Goal: Task Accomplishment & Management: Manage account settings

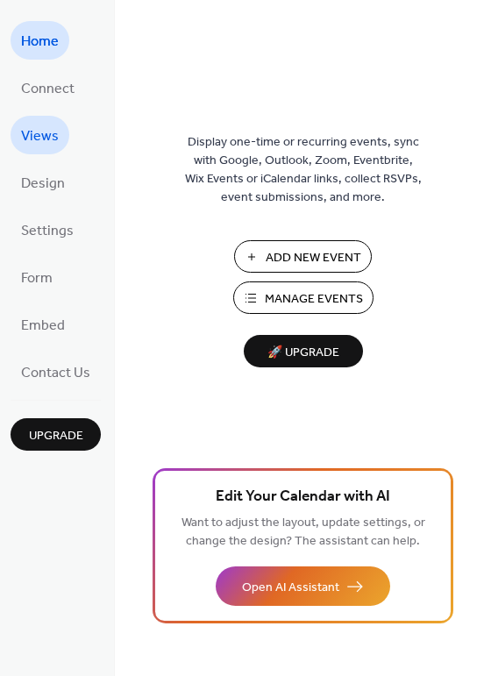
click at [34, 133] on span "Views" at bounding box center [40, 137] width 38 height 28
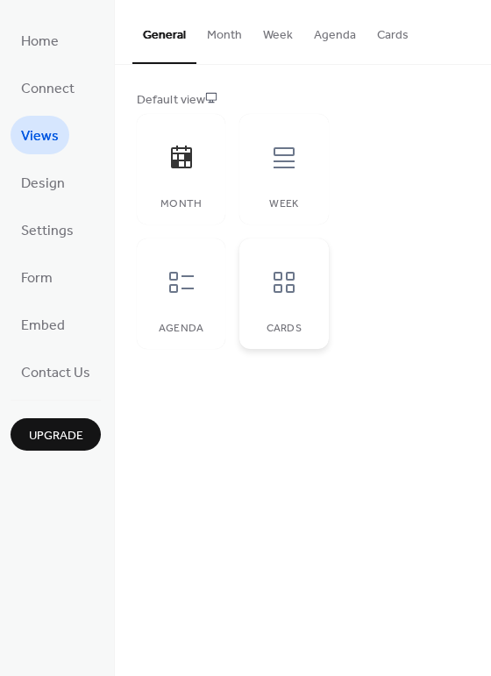
click at [285, 281] on icon at bounding box center [284, 282] width 28 height 28
click at [175, 272] on icon at bounding box center [181, 282] width 25 height 21
click at [280, 169] on icon at bounding box center [284, 158] width 28 height 28
click at [282, 284] on icon at bounding box center [284, 282] width 28 height 28
click at [39, 189] on span "Design" at bounding box center [43, 184] width 44 height 28
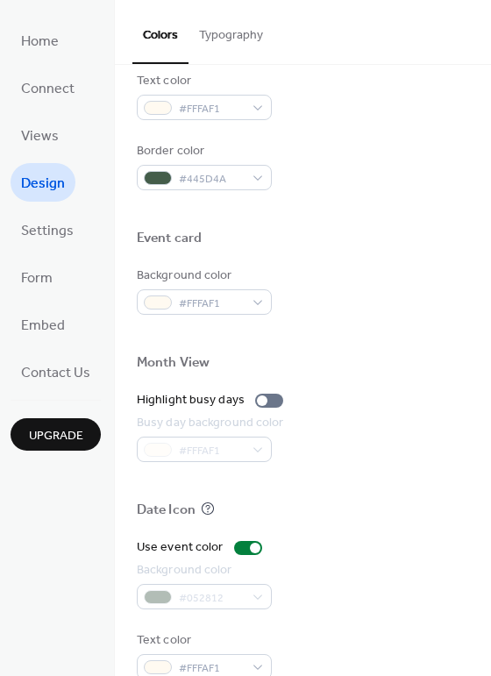
scroll to position [749, 0]
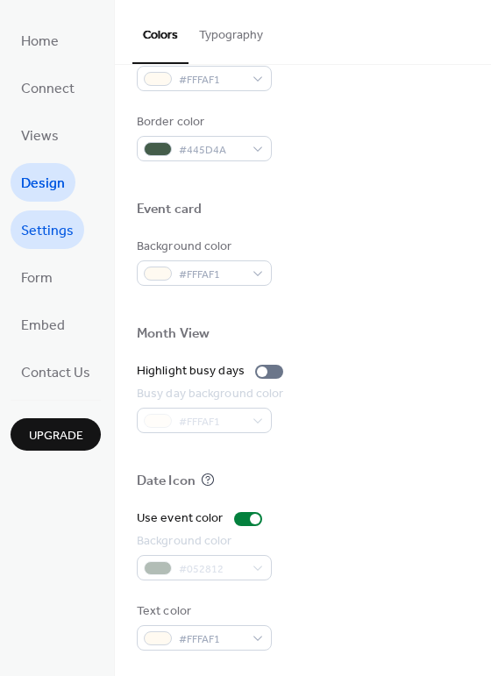
click at [55, 232] on span "Settings" at bounding box center [47, 232] width 53 height 28
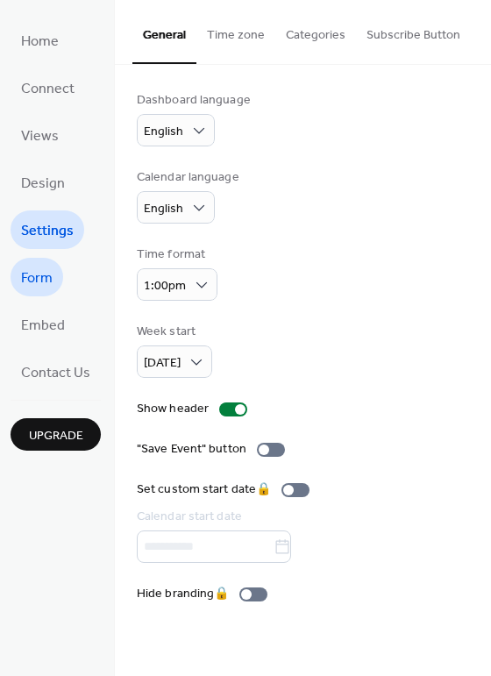
click at [33, 273] on span "Form" at bounding box center [37, 279] width 32 height 28
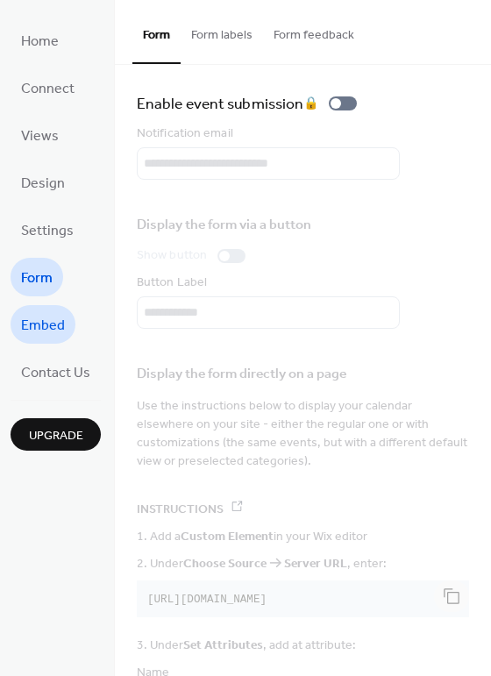
click at [39, 329] on span "Embed" at bounding box center [43, 326] width 44 height 28
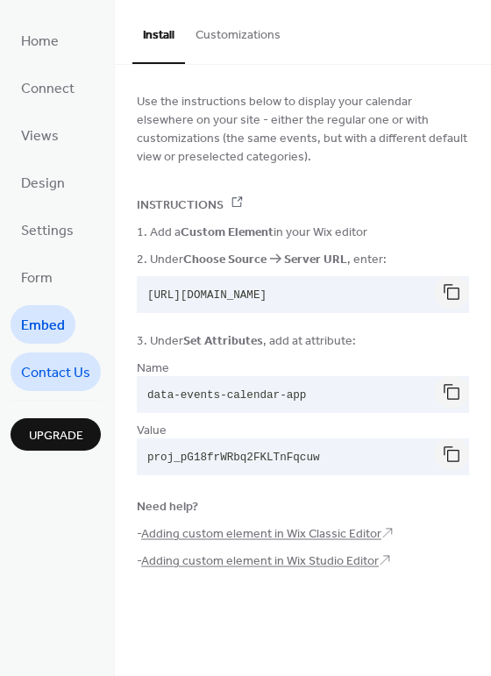
click at [49, 362] on span "Contact Us" at bounding box center [55, 374] width 69 height 28
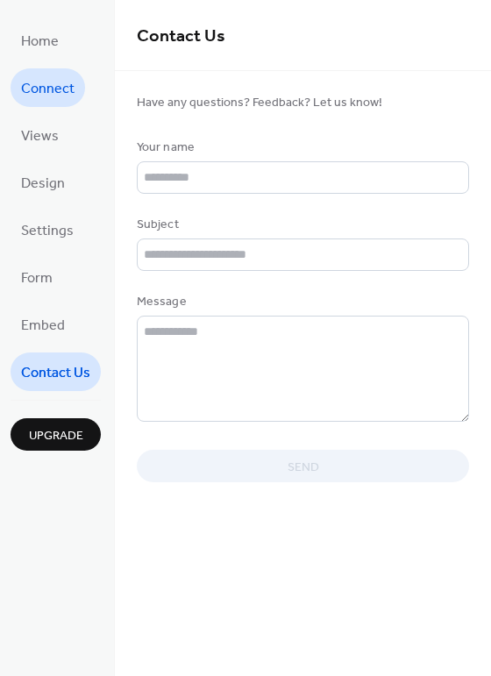
click at [51, 80] on span "Connect" at bounding box center [48, 89] width 54 height 28
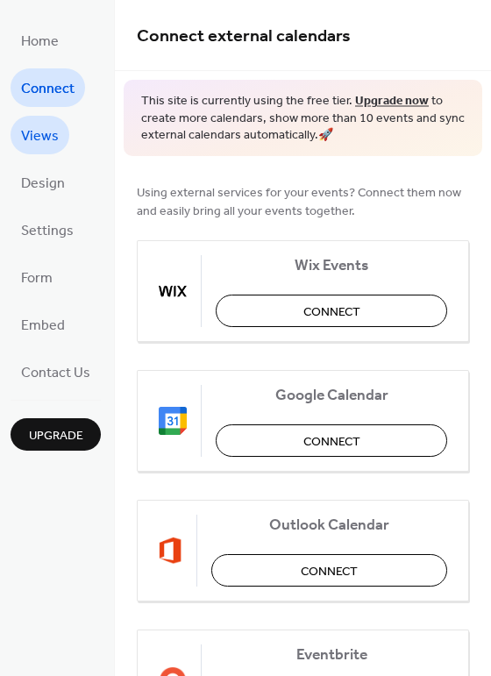
click at [33, 135] on span "Views" at bounding box center [40, 137] width 38 height 28
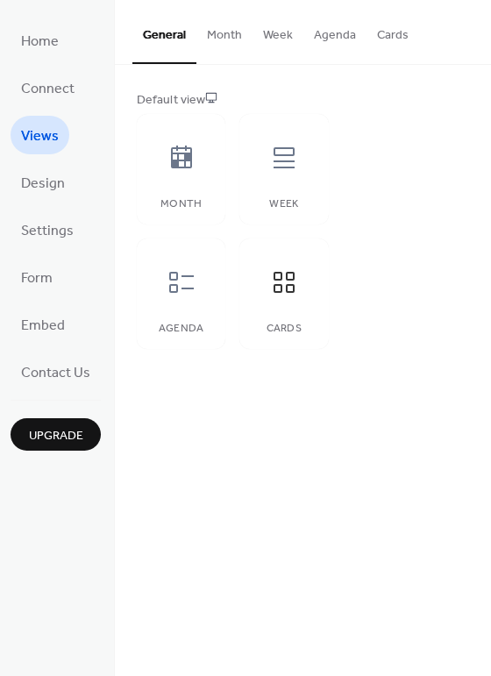
click at [218, 26] on button "Month" at bounding box center [224, 31] width 56 height 62
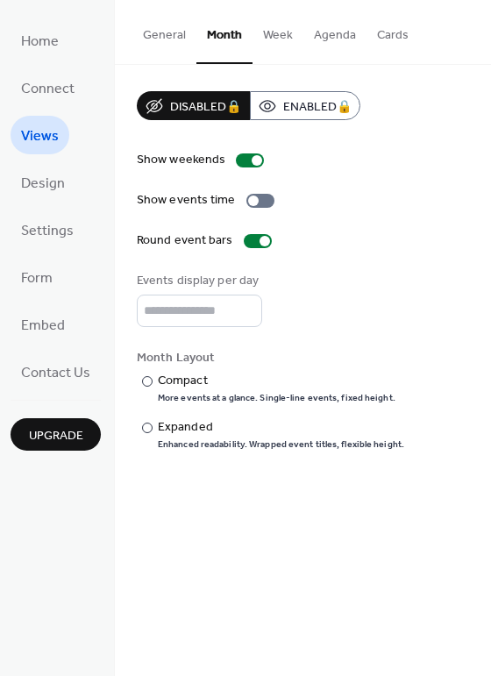
click at [274, 28] on button "Week" at bounding box center [278, 31] width 51 height 62
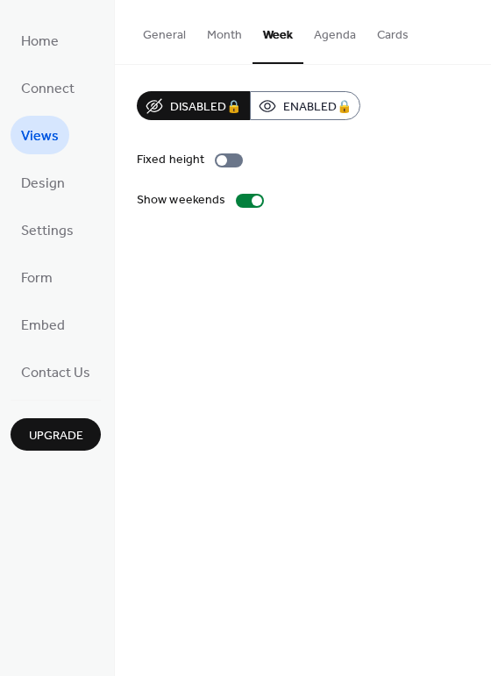
click at [332, 33] on button "Agenda" at bounding box center [334, 31] width 63 height 62
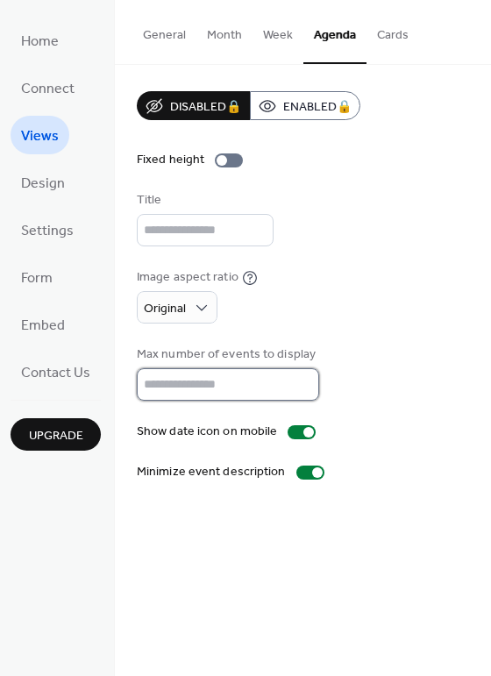
click at [178, 388] on input "**" at bounding box center [228, 384] width 182 height 32
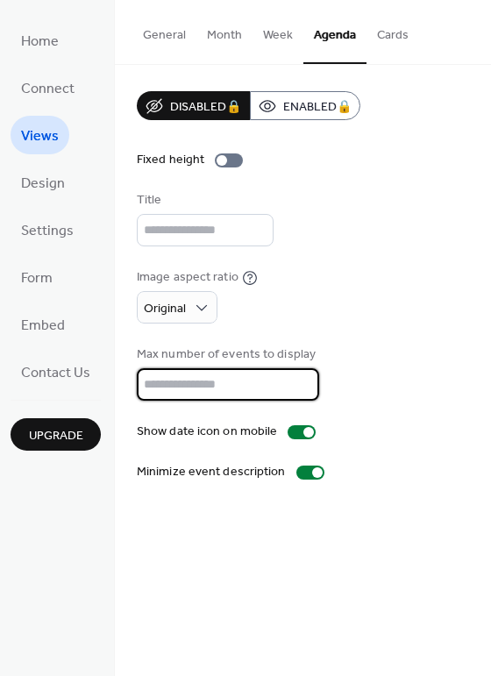
click at [377, 33] on button "Cards" at bounding box center [393, 31] width 53 height 62
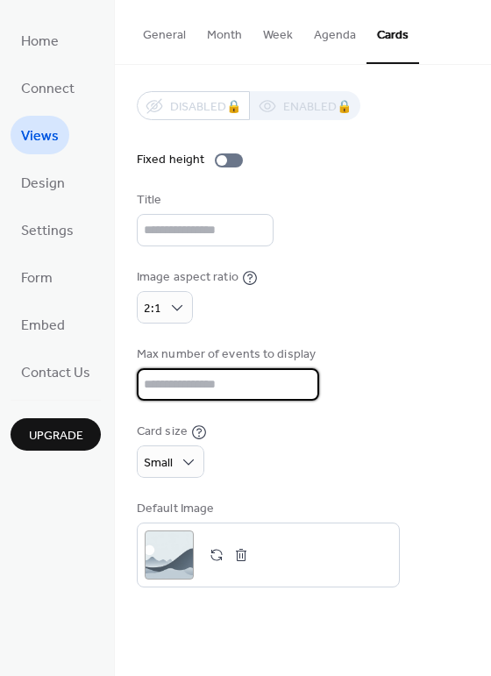
drag, startPoint x: 187, startPoint y: 377, endPoint x: 111, endPoint y: 370, distance: 75.8
click at [112, 371] on div "Home Connect Views Design Settings Form Embed Contact Us Upgrade Views Upgrade …" at bounding box center [245, 338] width 491 height 676
type input "*"
type input "**"
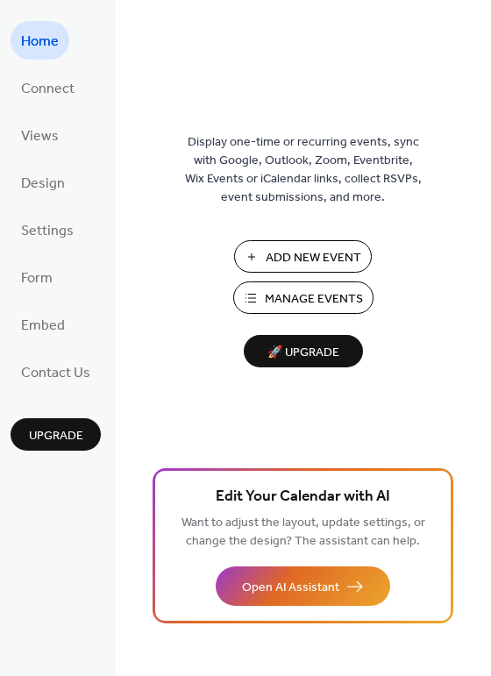
click at [439, 499] on div "Edit Your Calendar with AI Want to adjust the layout, update settings, or chang…" at bounding box center [303, 545] width 301 height 155
click at [28, 132] on span "Views" at bounding box center [40, 137] width 38 height 28
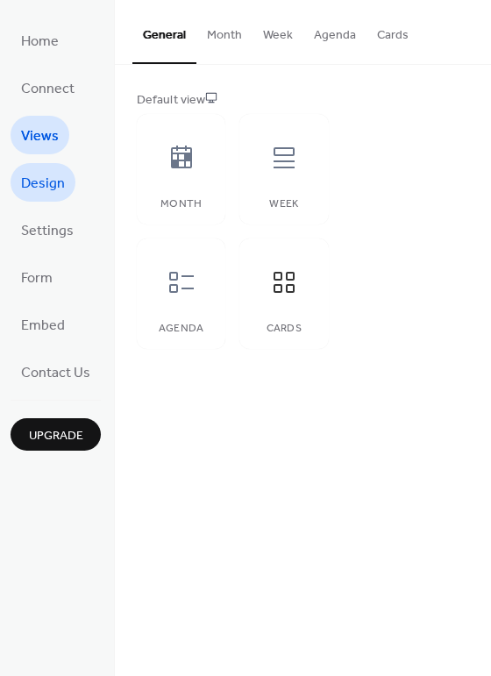
click at [50, 180] on span "Design" at bounding box center [43, 184] width 44 height 28
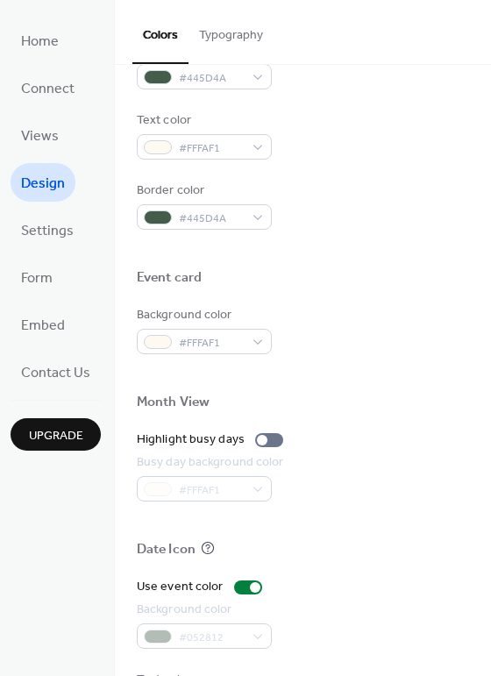
scroll to position [749, 0]
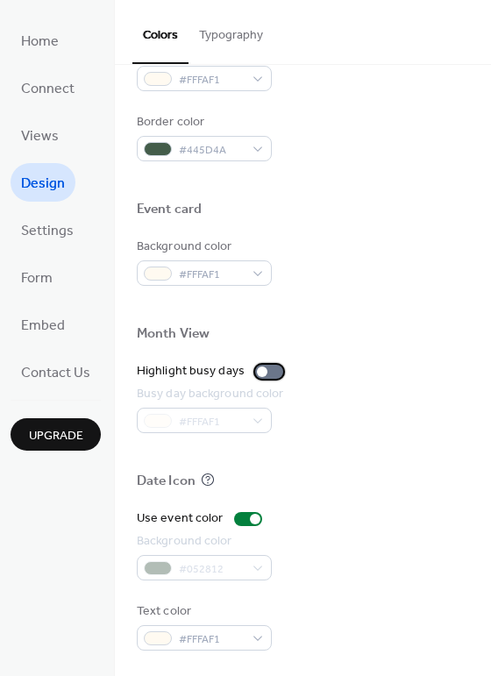
click at [260, 370] on div at bounding box center [262, 372] width 11 height 11
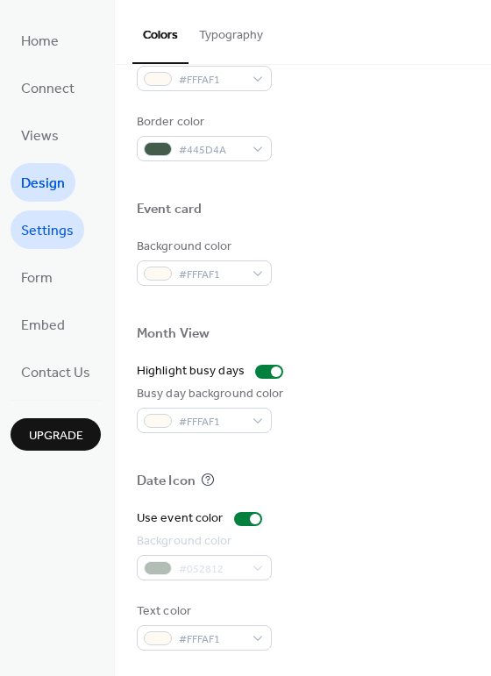
click at [43, 235] on span "Settings" at bounding box center [47, 232] width 53 height 28
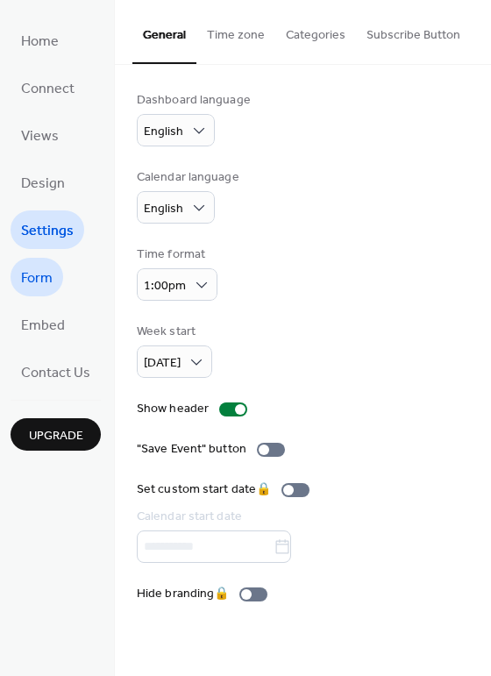
click at [35, 280] on span "Form" at bounding box center [37, 279] width 32 height 28
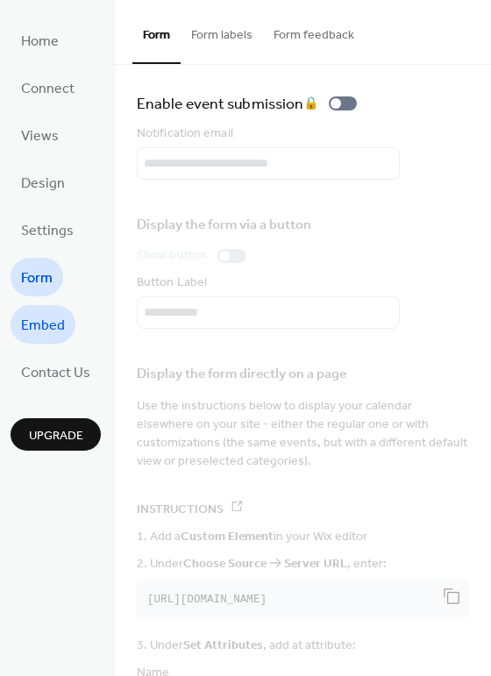
click at [46, 326] on span "Embed" at bounding box center [43, 326] width 44 height 28
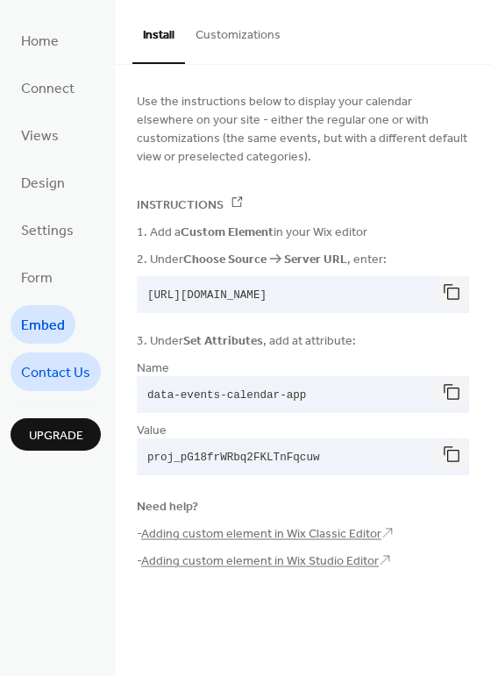
click at [47, 367] on span "Contact Us" at bounding box center [55, 374] width 69 height 28
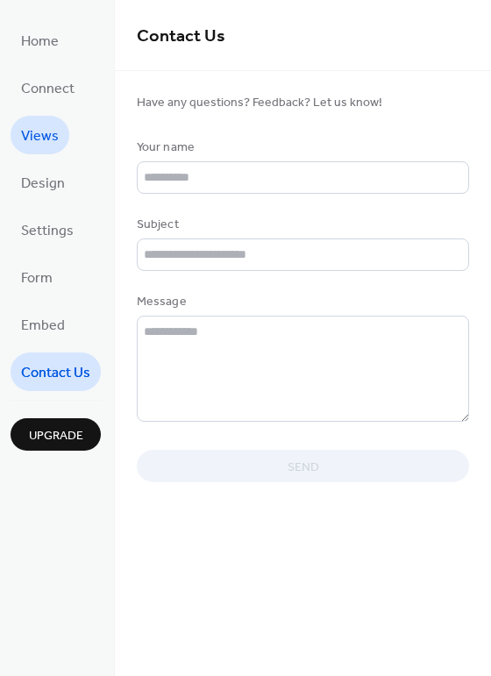
click at [41, 153] on link "Views" at bounding box center [40, 135] width 59 height 39
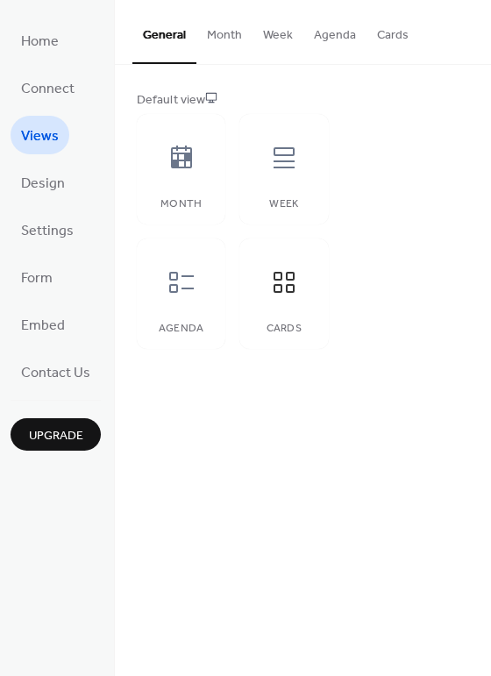
click at [224, 30] on button "Month" at bounding box center [224, 31] width 56 height 62
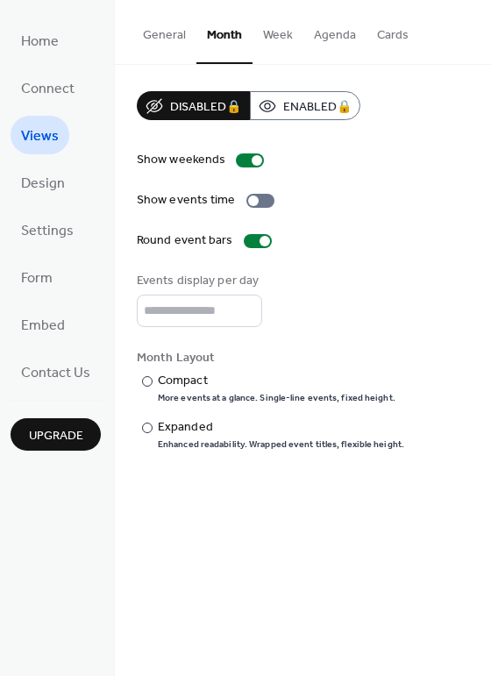
click at [272, 33] on button "Week" at bounding box center [278, 31] width 51 height 62
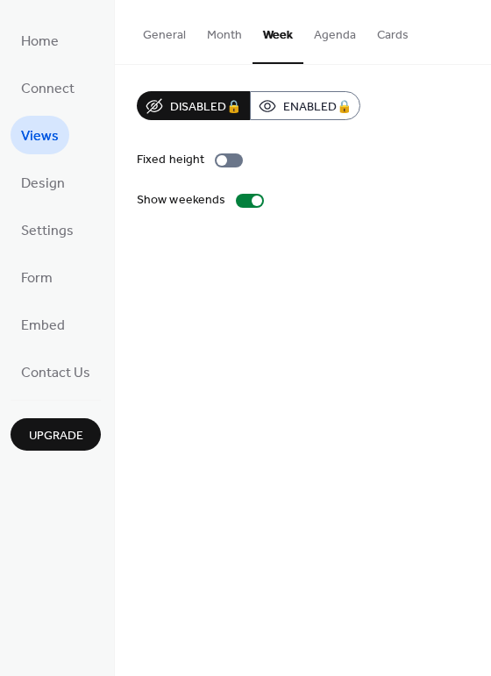
click at [175, 29] on button "General" at bounding box center [164, 31] width 64 height 62
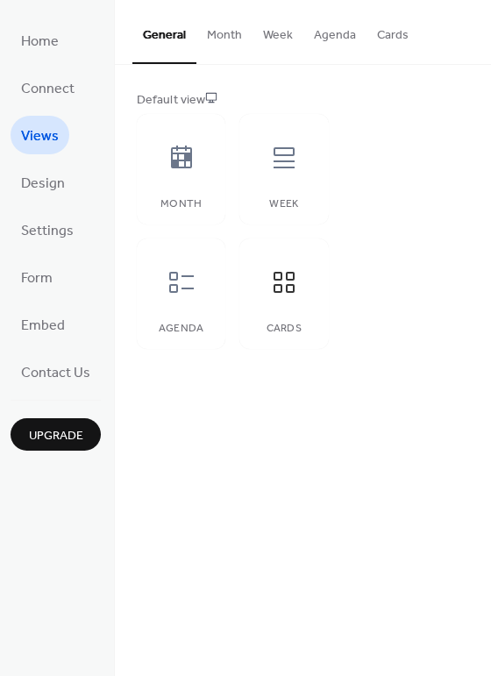
click at [383, 36] on button "Cards" at bounding box center [393, 31] width 53 height 62
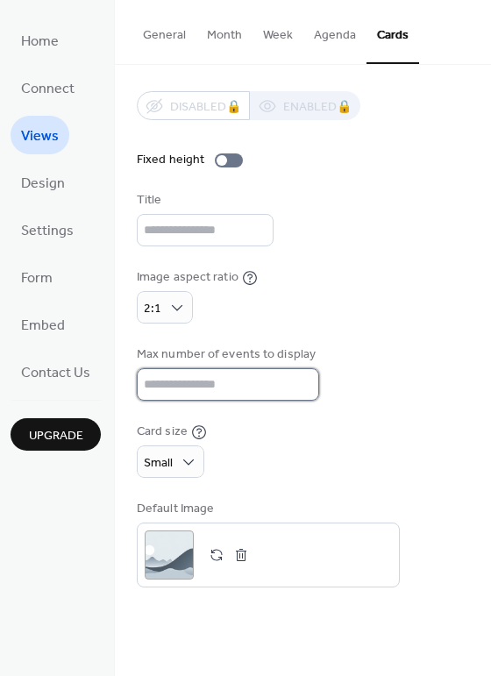
click at [165, 381] on input "**" at bounding box center [228, 384] width 182 height 32
drag, startPoint x: 161, startPoint y: 377, endPoint x: 113, endPoint y: 385, distance: 48.9
click at [113, 385] on div "Home Connect Views Design Settings Form Embed Contact Us Upgrade Views Upgrade …" at bounding box center [245, 338] width 491 height 676
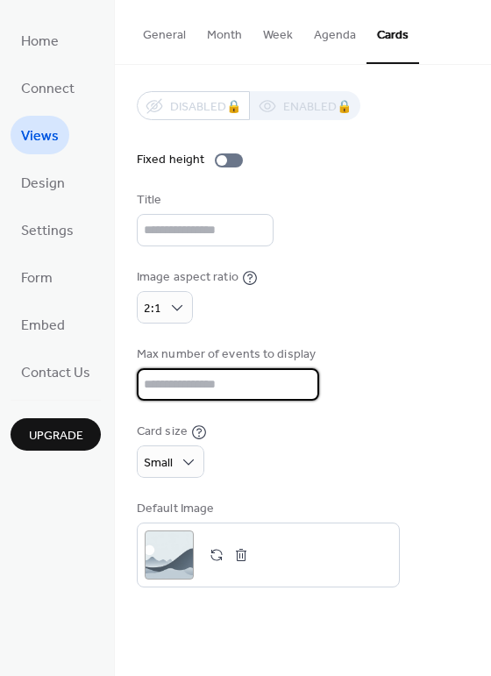
type input "*"
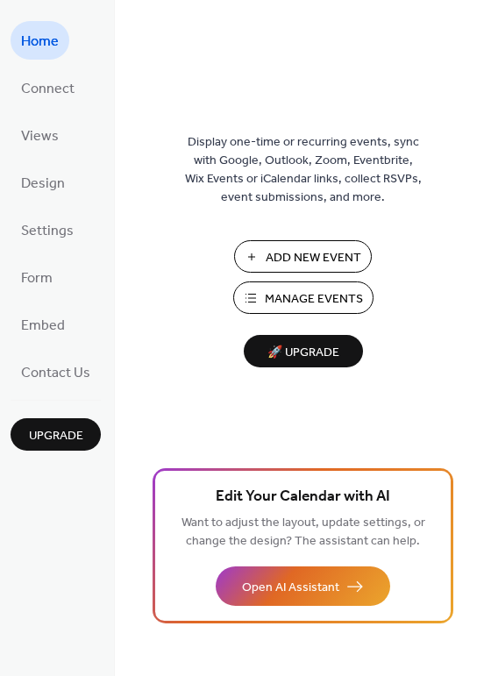
click at [95, 368] on link "Contact Us" at bounding box center [56, 372] width 90 height 39
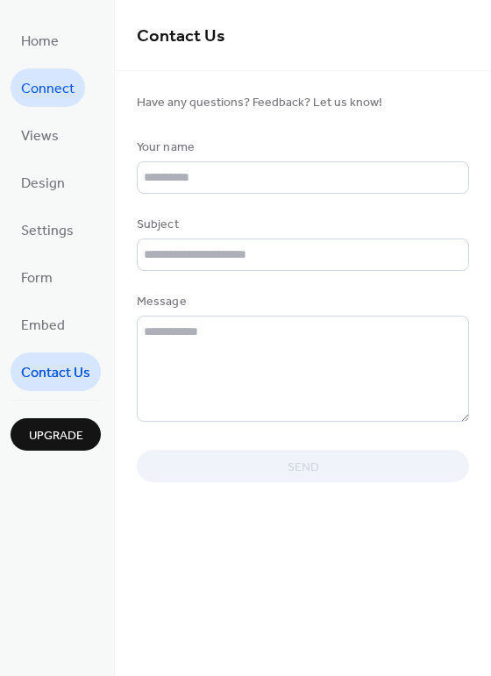
click at [30, 86] on span "Connect" at bounding box center [48, 89] width 54 height 28
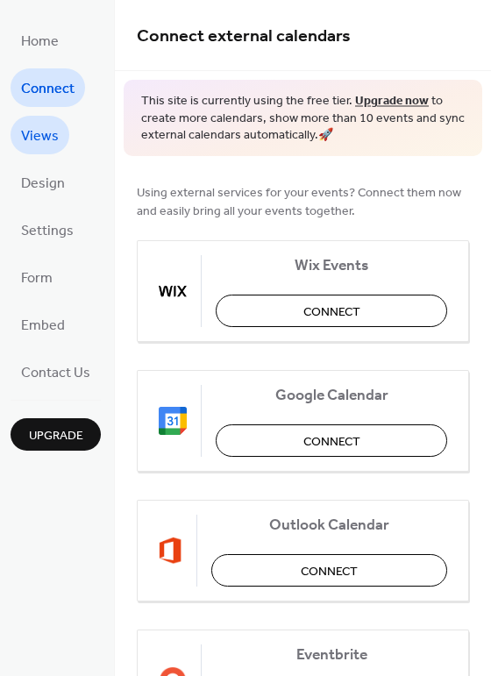
click at [31, 127] on span "Views" at bounding box center [40, 137] width 38 height 28
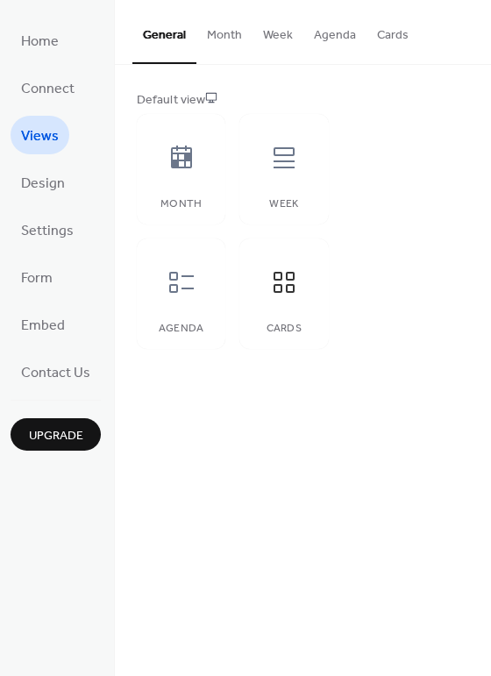
click at [381, 34] on button "Cards" at bounding box center [393, 31] width 53 height 62
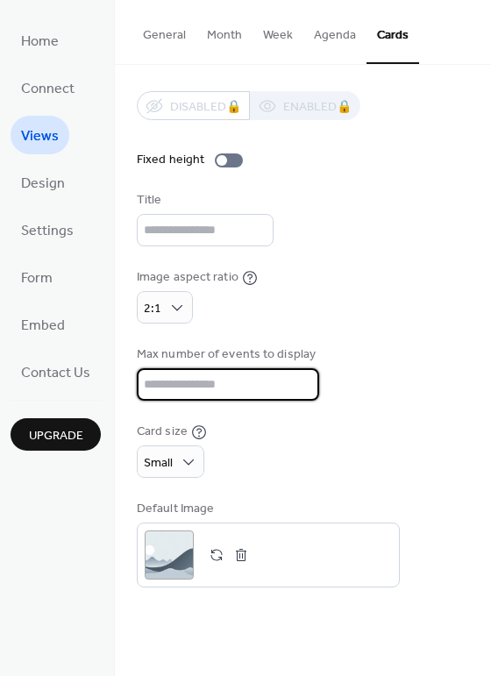
drag, startPoint x: 170, startPoint y: 392, endPoint x: 111, endPoint y: 381, distance: 60.7
click at [111, 381] on div "Home Connect Views Design Settings Form Embed Contact Us Upgrade Views Upgrade …" at bounding box center [245, 338] width 491 height 676
type input "*"
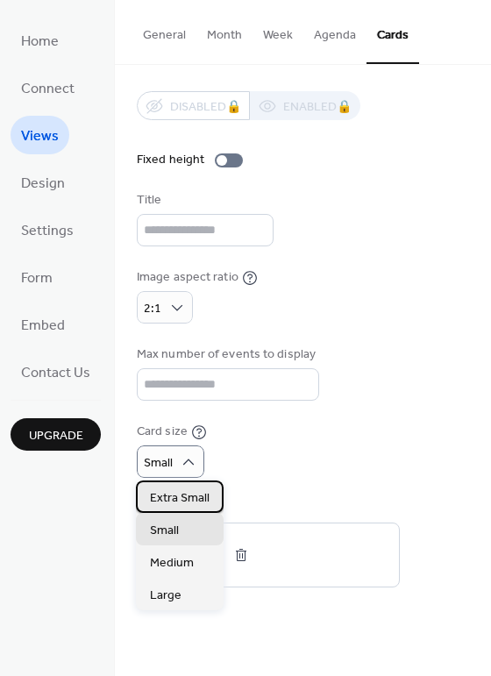
click at [177, 496] on span "Extra Small" at bounding box center [180, 498] width 60 height 18
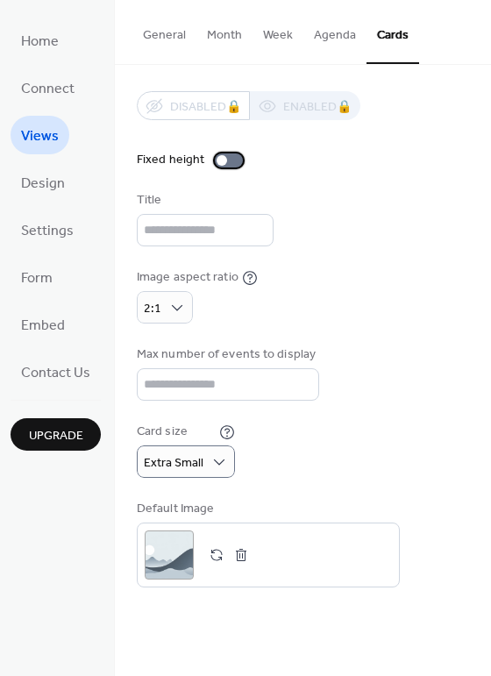
click at [229, 157] on div at bounding box center [229, 160] width 28 height 14
click at [218, 156] on div at bounding box center [229, 160] width 28 height 14
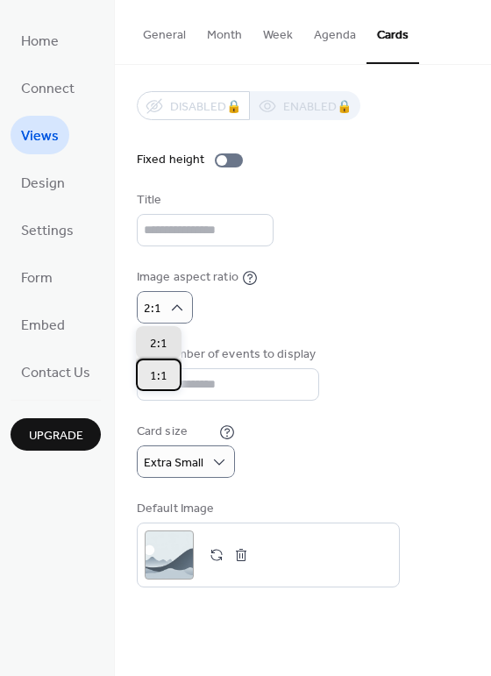
click at [157, 369] on span "1:1" at bounding box center [159, 376] width 18 height 18
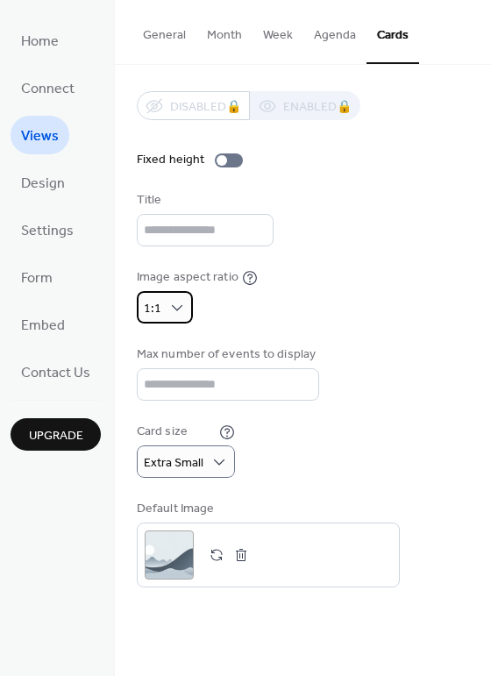
click at [153, 306] on span "1:1" at bounding box center [153, 309] width 18 height 24
click at [155, 338] on span "2:1" at bounding box center [159, 344] width 18 height 18
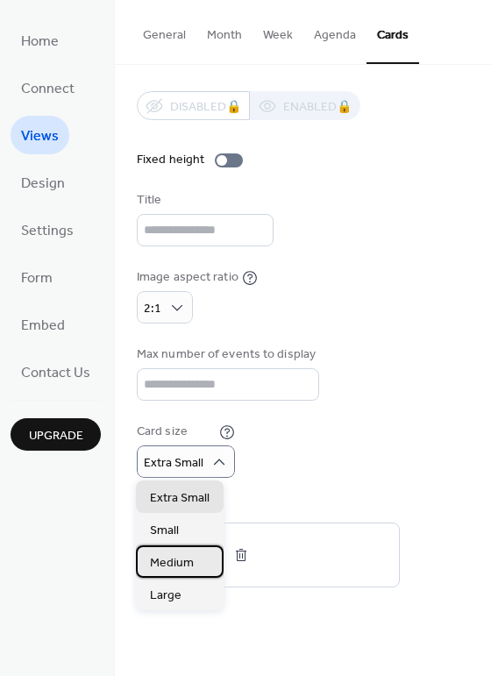
click at [185, 556] on span "Medium" at bounding box center [172, 563] width 44 height 18
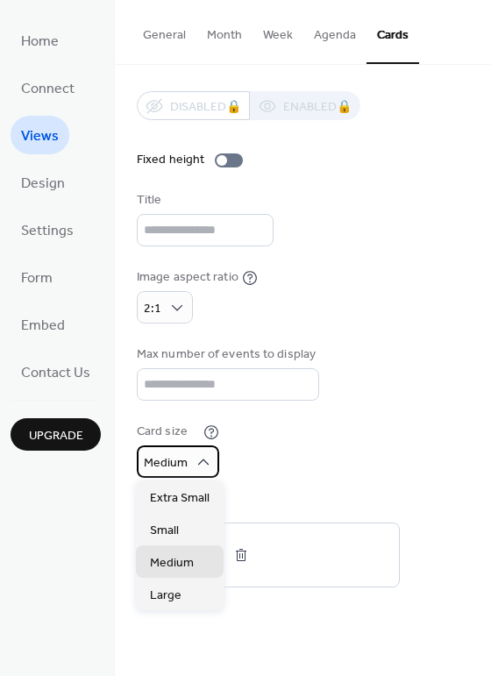
click at [186, 461] on div "Medium" at bounding box center [178, 462] width 82 height 32
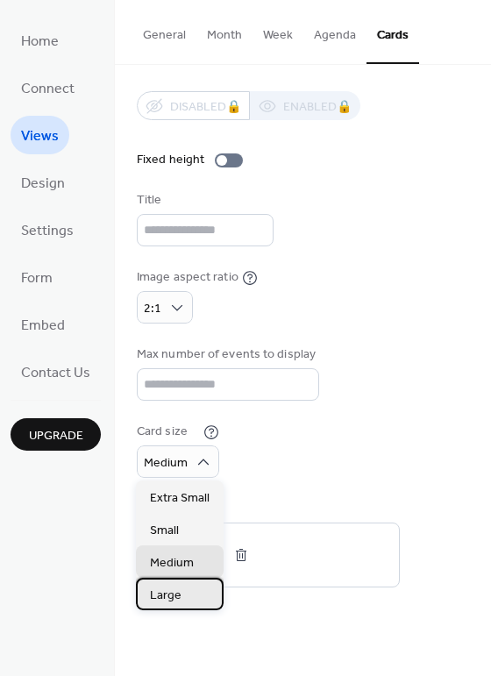
click at [174, 593] on span "Large" at bounding box center [166, 596] width 32 height 18
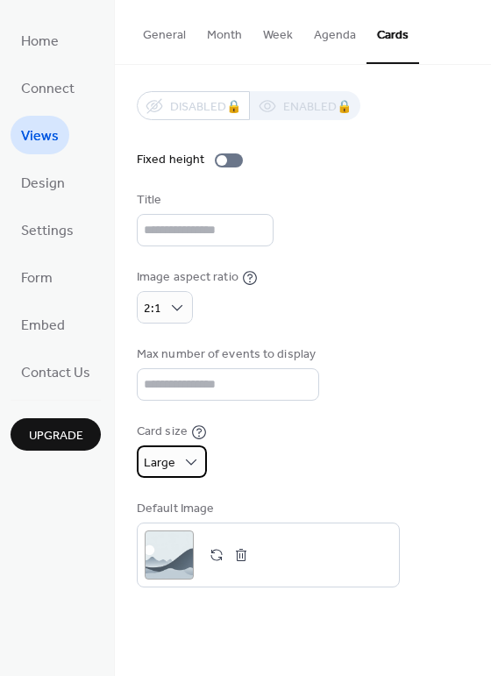
click at [175, 456] on div "Large" at bounding box center [172, 462] width 70 height 32
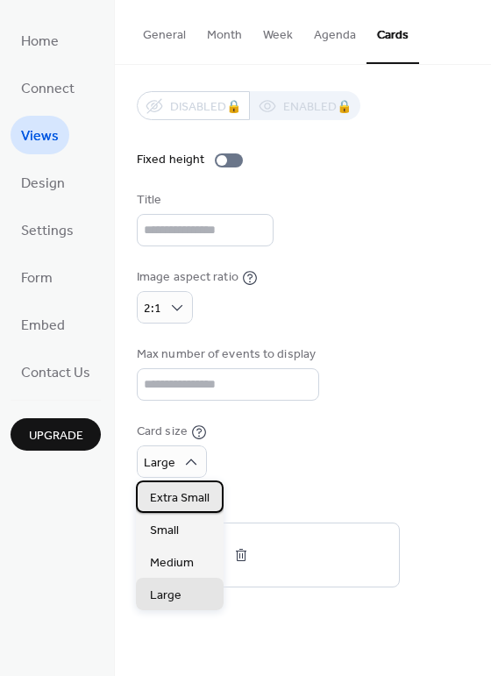
click at [171, 495] on span "Extra Small" at bounding box center [180, 498] width 60 height 18
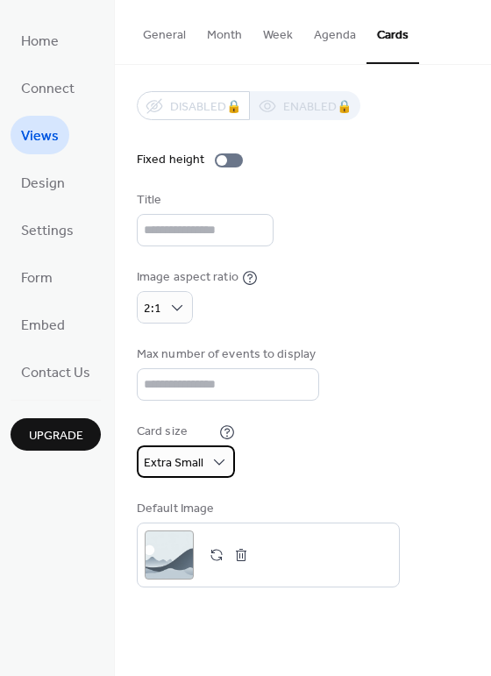
click at [197, 461] on span "Extra Small" at bounding box center [174, 464] width 60 height 24
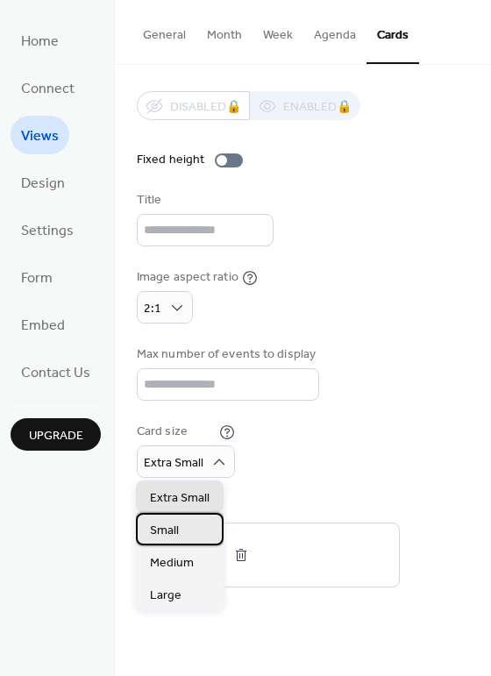
click at [174, 524] on span "Small" at bounding box center [164, 531] width 29 height 18
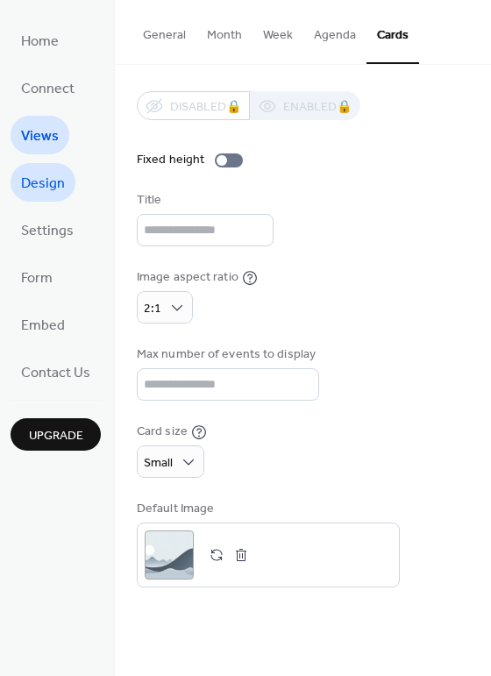
click at [45, 188] on span "Design" at bounding box center [43, 184] width 44 height 28
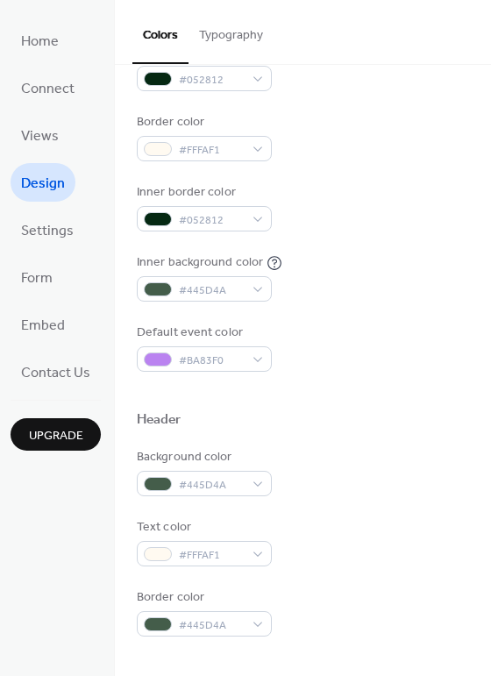
scroll to position [749, 0]
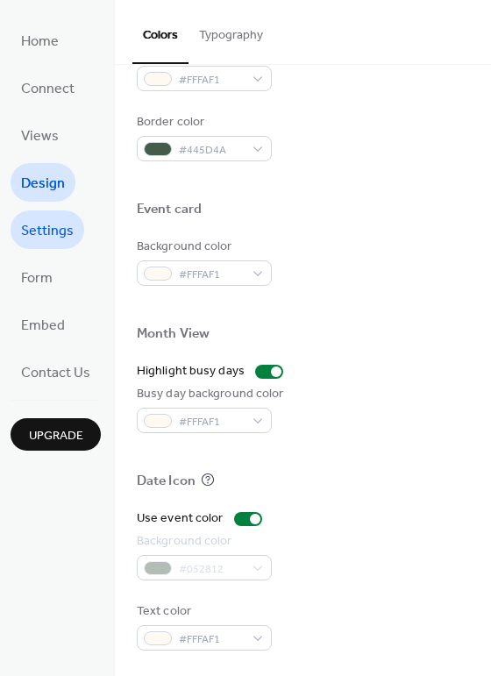
click at [28, 224] on span "Settings" at bounding box center [47, 232] width 53 height 28
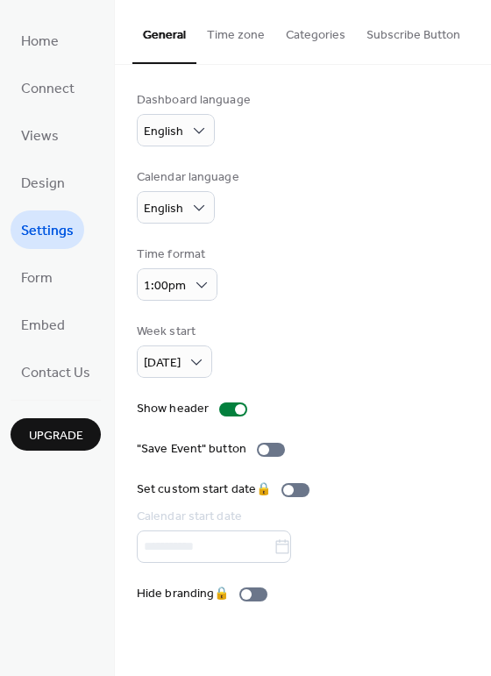
click at [238, 45] on button "Time zone" at bounding box center [235, 31] width 79 height 62
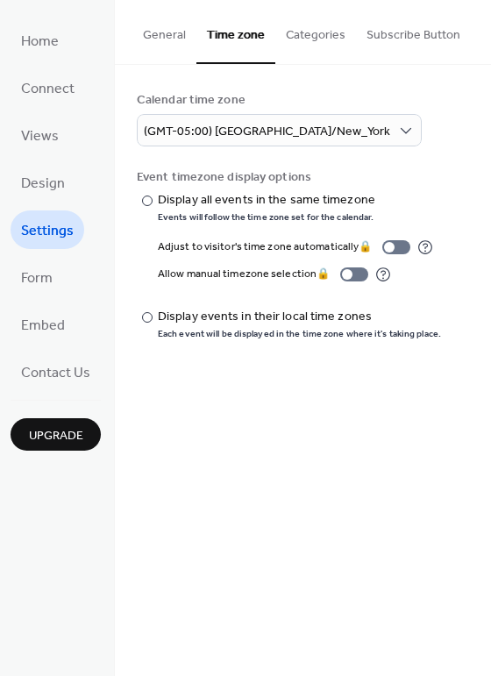
click at [302, 36] on button "Categories" at bounding box center [315, 31] width 81 height 62
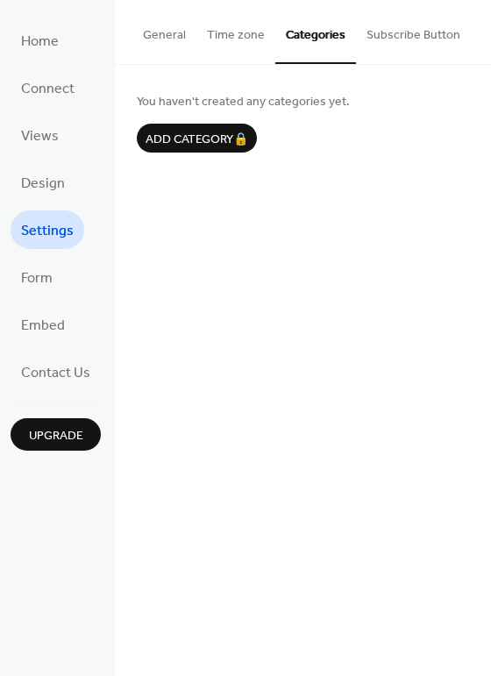
click at [394, 29] on button "Subscribe Button" at bounding box center [413, 31] width 115 height 62
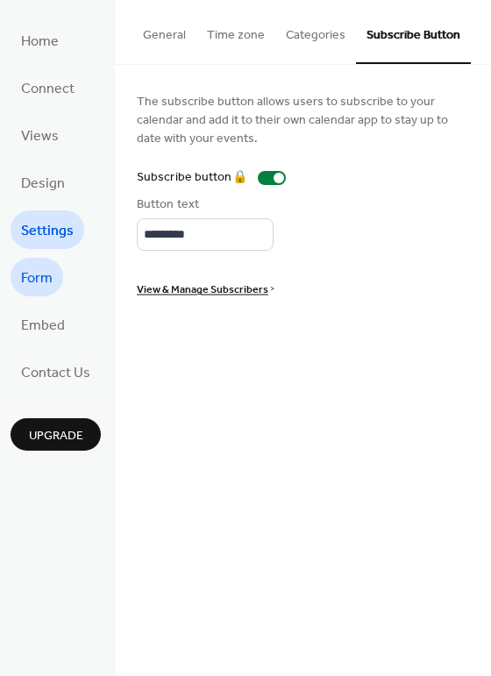
click at [44, 277] on span "Form" at bounding box center [37, 279] width 32 height 28
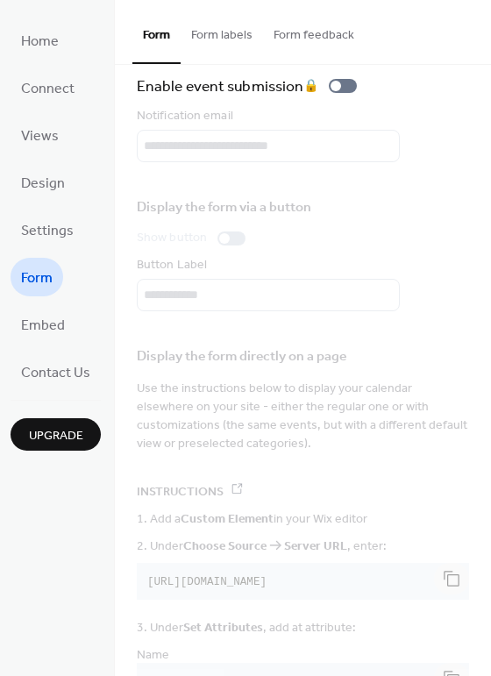
scroll to position [19, 0]
click at [223, 28] on button "Form labels" at bounding box center [222, 31] width 82 height 62
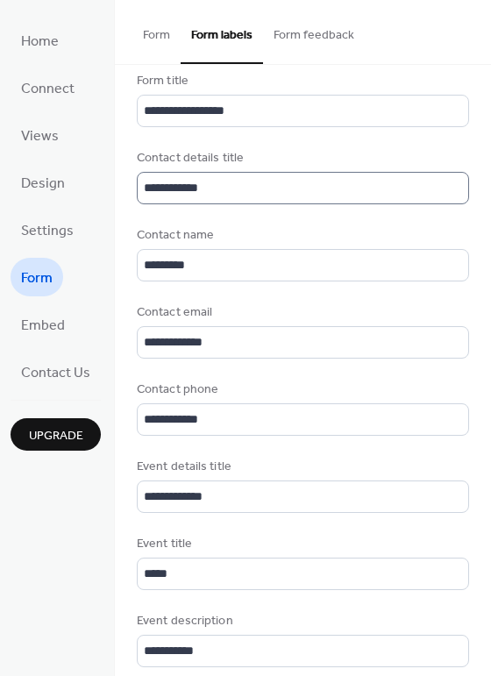
scroll to position [2, 0]
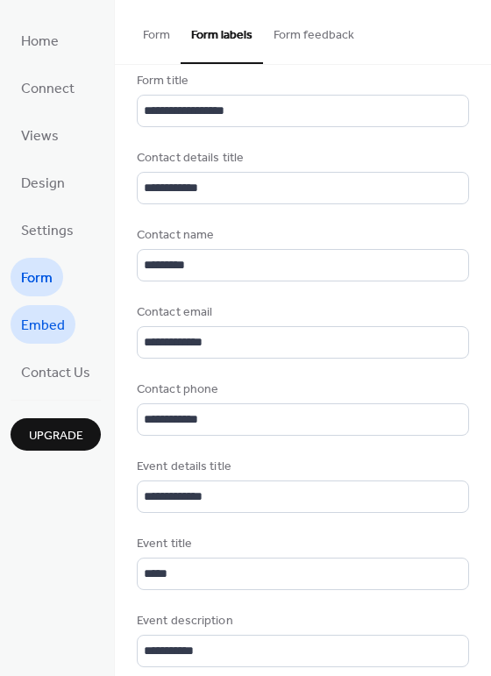
click at [39, 325] on span "Embed" at bounding box center [43, 326] width 44 height 28
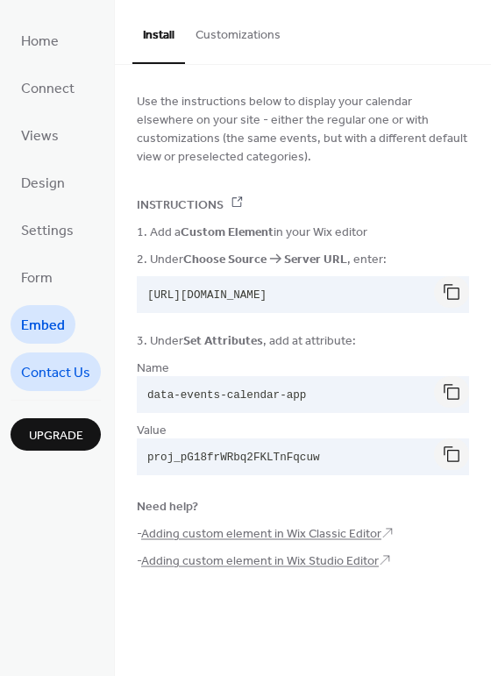
click at [47, 368] on span "Contact Us" at bounding box center [55, 374] width 69 height 28
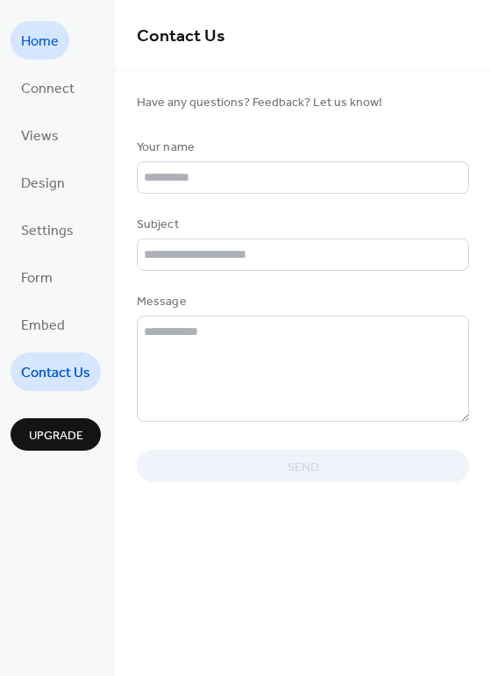
click at [34, 50] on span "Home" at bounding box center [40, 42] width 38 height 28
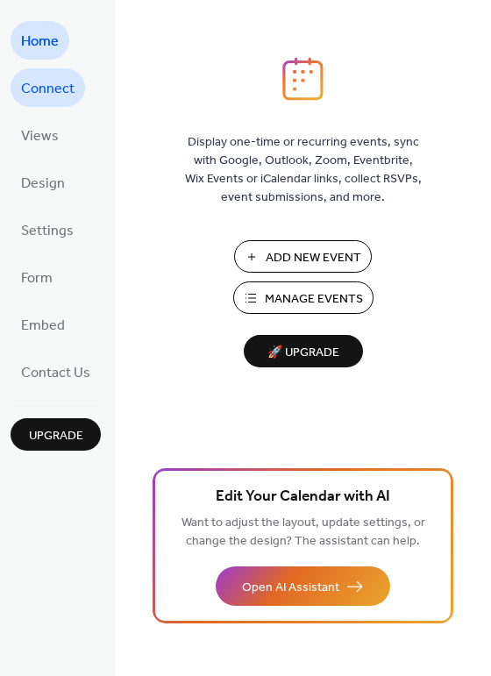
click at [41, 87] on span "Connect" at bounding box center [48, 89] width 54 height 28
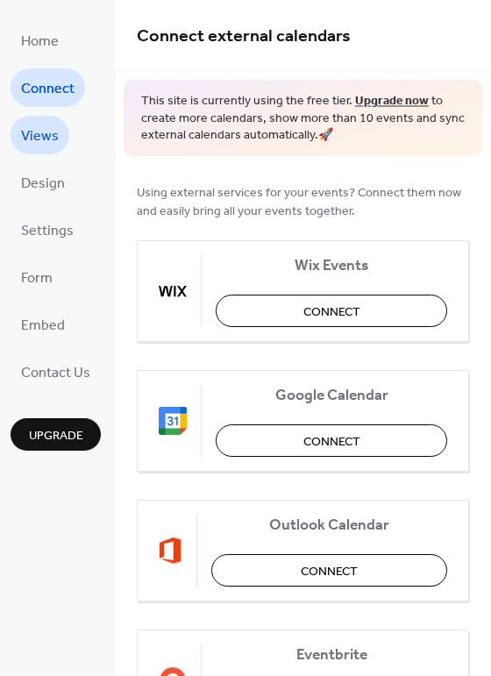
click at [58, 144] on link "Views" at bounding box center [40, 135] width 59 height 39
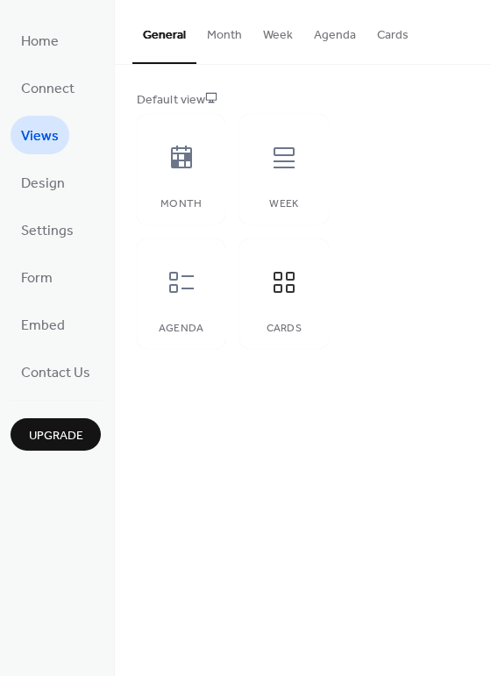
click at [388, 28] on button "Cards" at bounding box center [393, 31] width 53 height 62
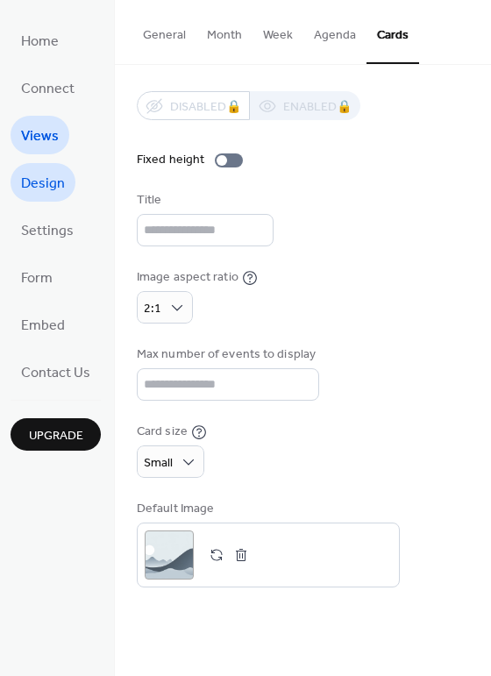
click at [26, 175] on span "Design" at bounding box center [43, 184] width 44 height 28
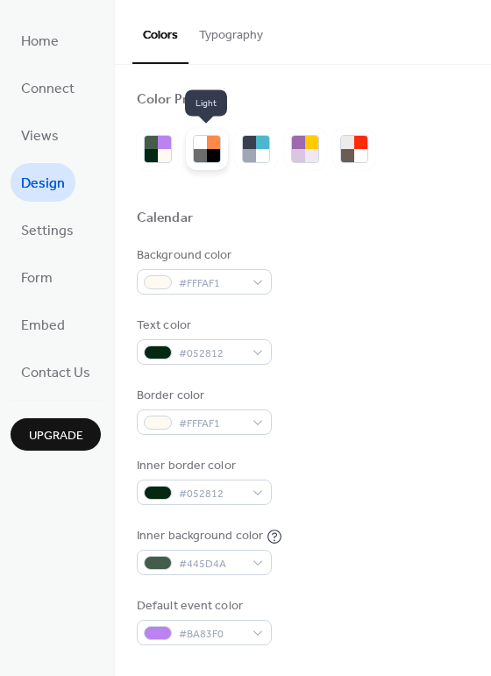
click at [203, 145] on div at bounding box center [200, 142] width 13 height 13
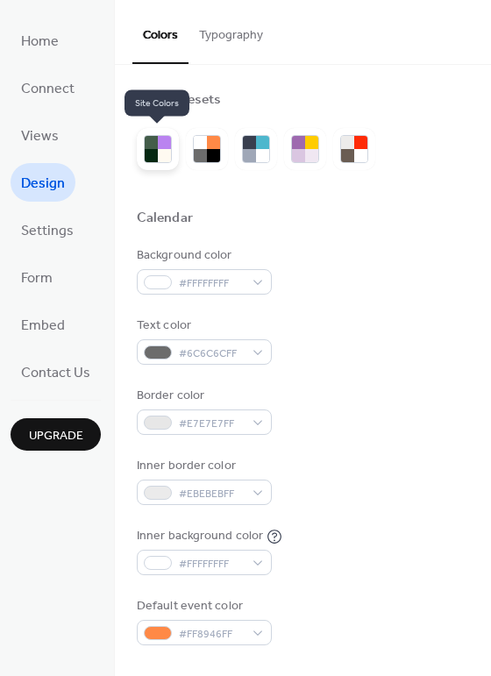
click at [167, 153] on div at bounding box center [164, 155] width 13 height 13
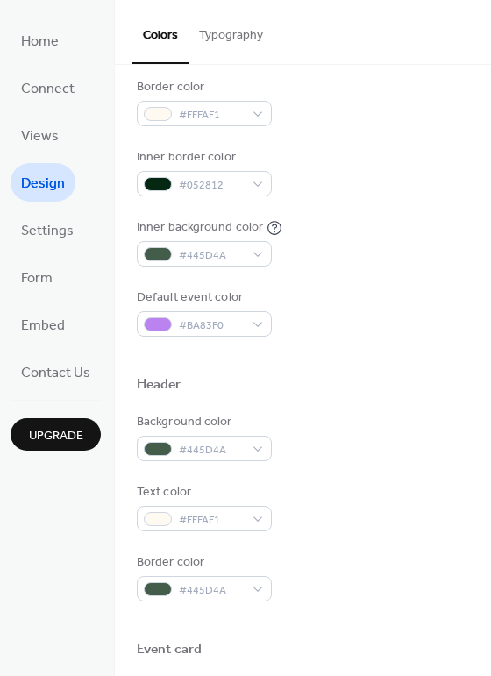
scroll to position [311, 0]
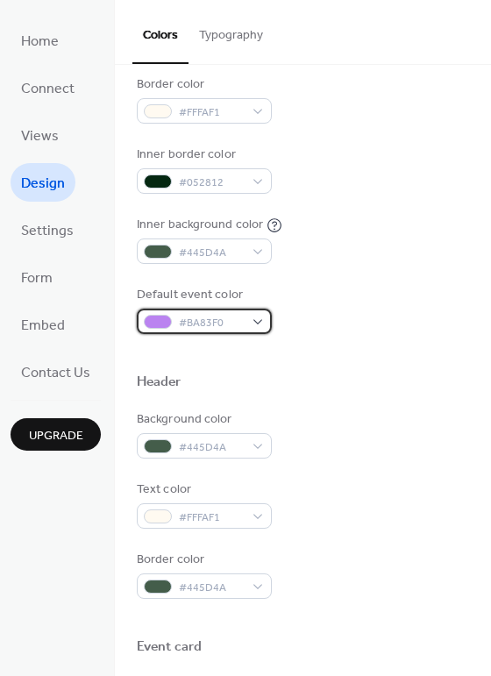
click at [195, 316] on span "#BA83F0" at bounding box center [211, 323] width 65 height 18
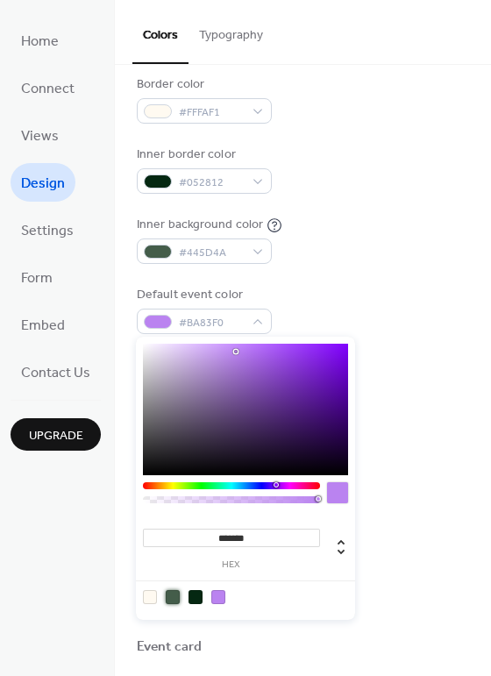
click at [175, 596] on div at bounding box center [173, 597] width 14 height 14
type input "*******"
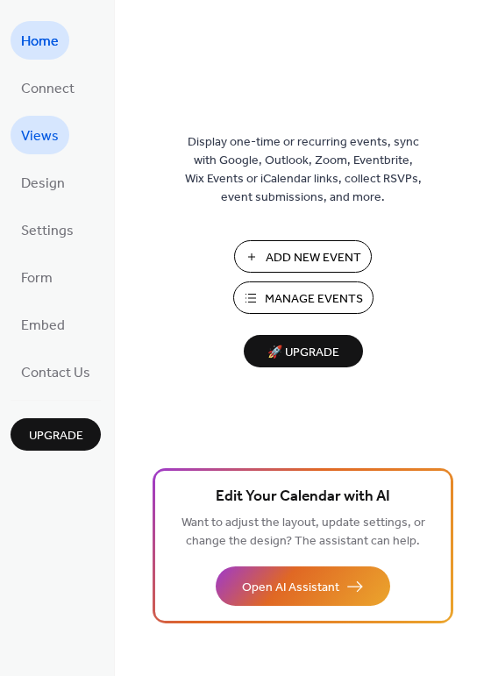
click at [46, 143] on span "Views" at bounding box center [40, 137] width 38 height 28
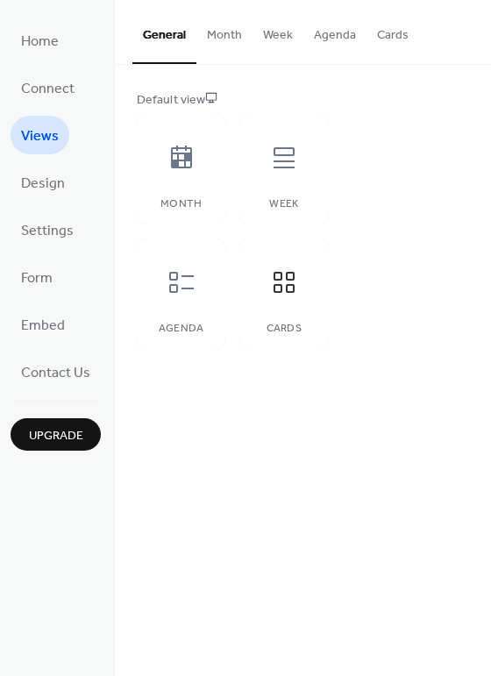
click at [377, 29] on button "Cards" at bounding box center [393, 31] width 53 height 62
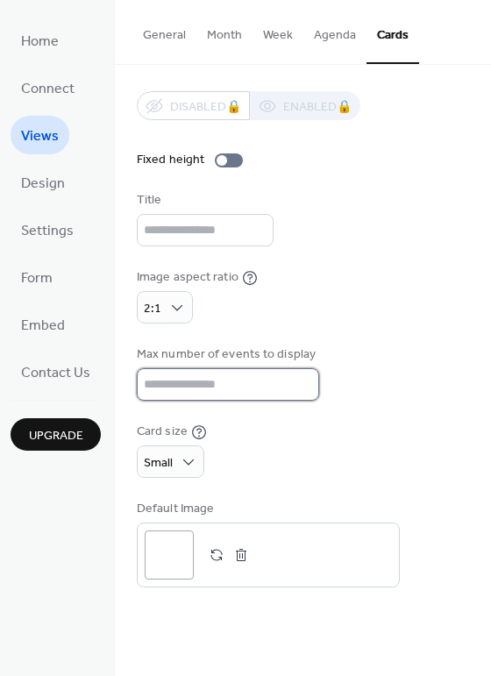
click at [159, 386] on input "*" at bounding box center [228, 384] width 182 height 32
drag, startPoint x: 159, startPoint y: 386, endPoint x: 120, endPoint y: 384, distance: 38.6
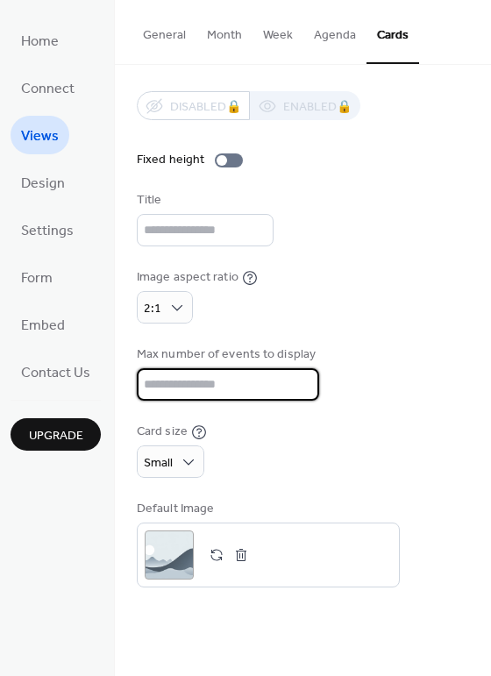
click at [120, 384] on div "Disabled 🔒 Enabled 🔒 Fixed height Title Image aspect ratio 2:1 Max number of ev…" at bounding box center [303, 339] width 376 height 549
type input "*"
